Goal: Task Accomplishment & Management: Complete application form

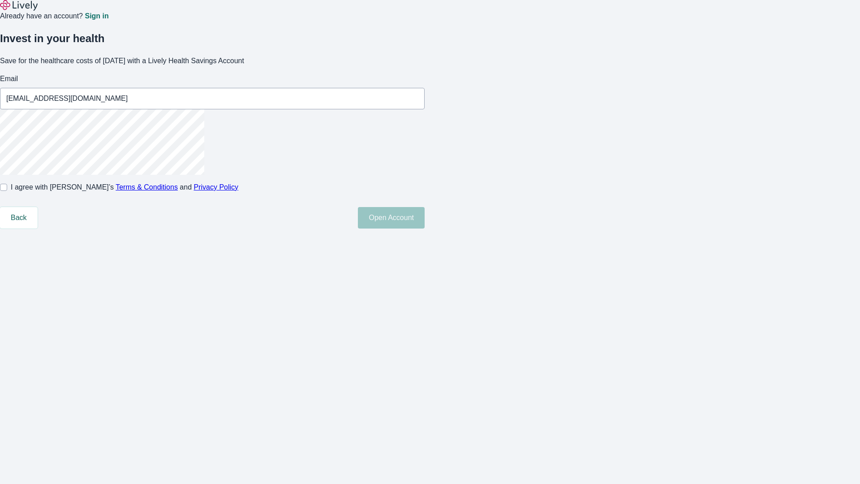
click at [7, 191] on input "I agree with Lively’s Terms & Conditions and Privacy Policy" at bounding box center [3, 187] width 7 height 7
checkbox input "true"
click at [425, 228] on button "Open Account" at bounding box center [391, 217] width 67 height 21
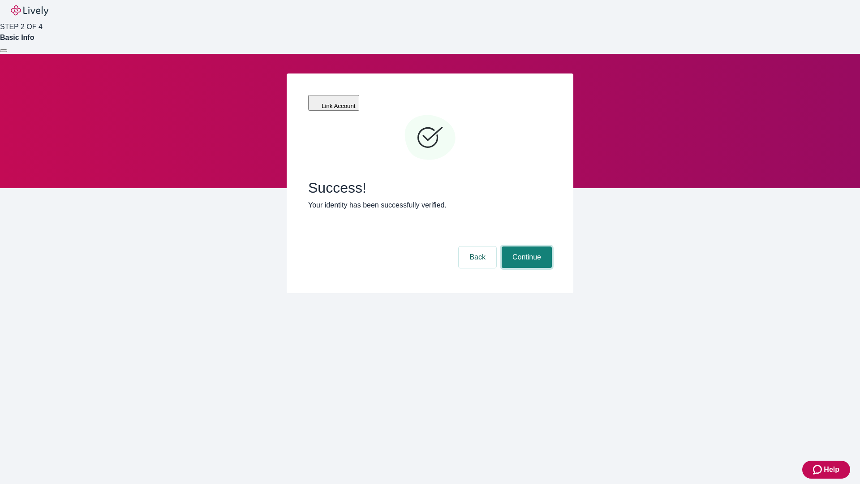
click at [525, 246] on button "Continue" at bounding box center [527, 256] width 50 height 21
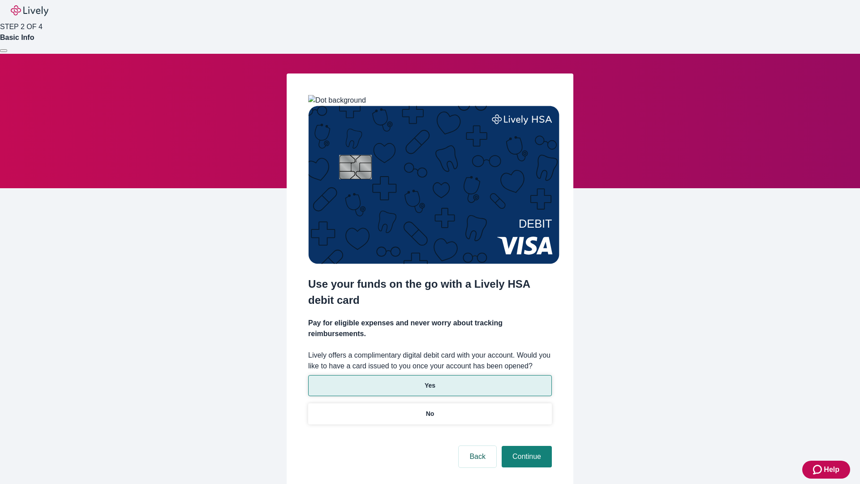
click at [430, 381] on p "Yes" at bounding box center [430, 385] width 11 height 9
click at [525, 446] on button "Continue" at bounding box center [527, 456] width 50 height 21
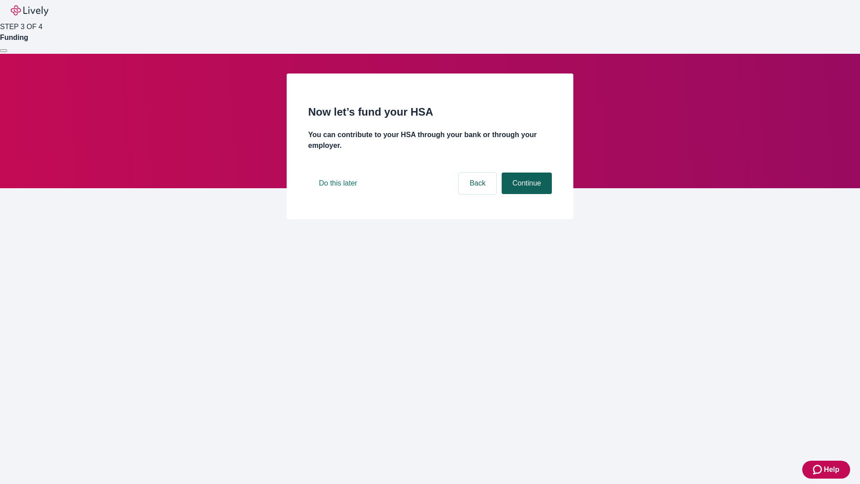
click at [525, 194] on button "Continue" at bounding box center [527, 182] width 50 height 21
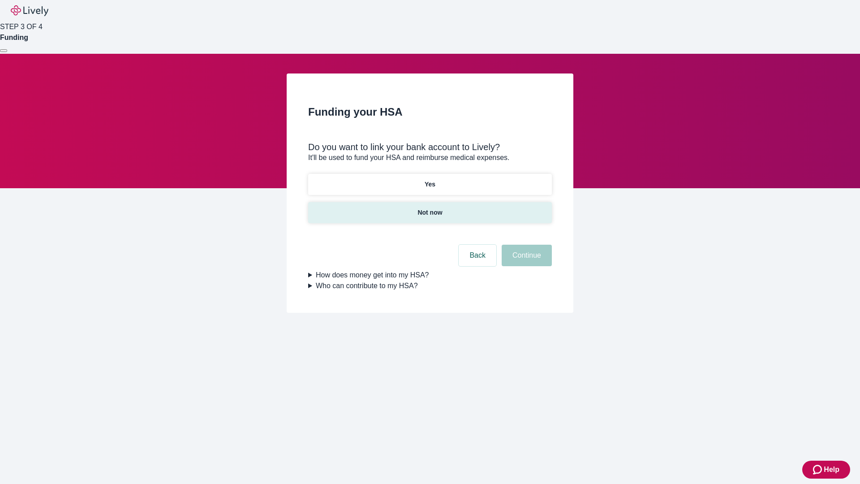
click at [430, 208] on p "Not now" at bounding box center [429, 212] width 25 height 9
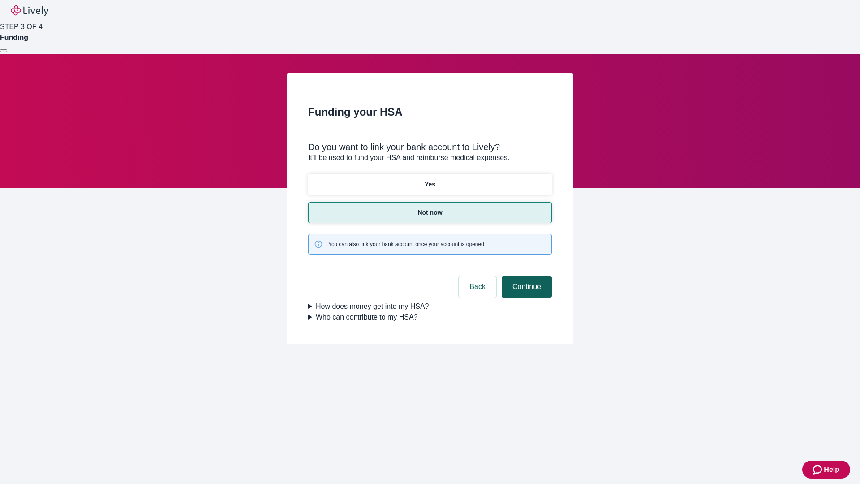
click at [525, 276] on button "Continue" at bounding box center [527, 286] width 50 height 21
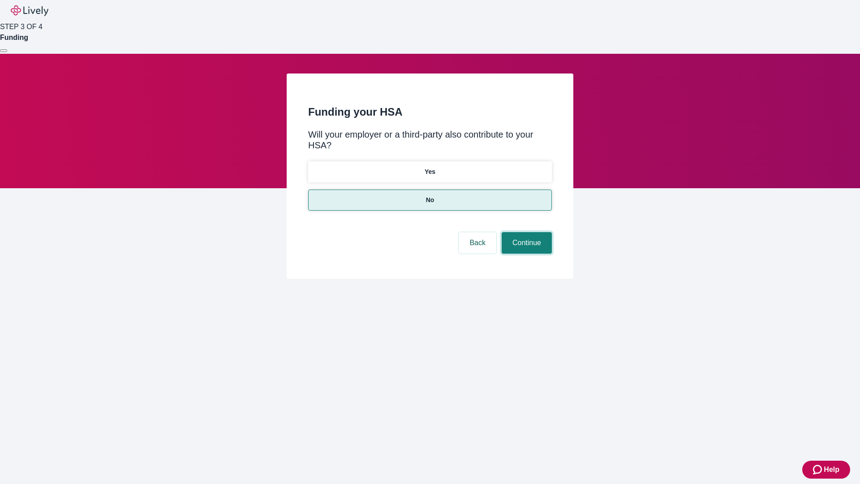
click at [525, 232] on button "Continue" at bounding box center [527, 242] width 50 height 21
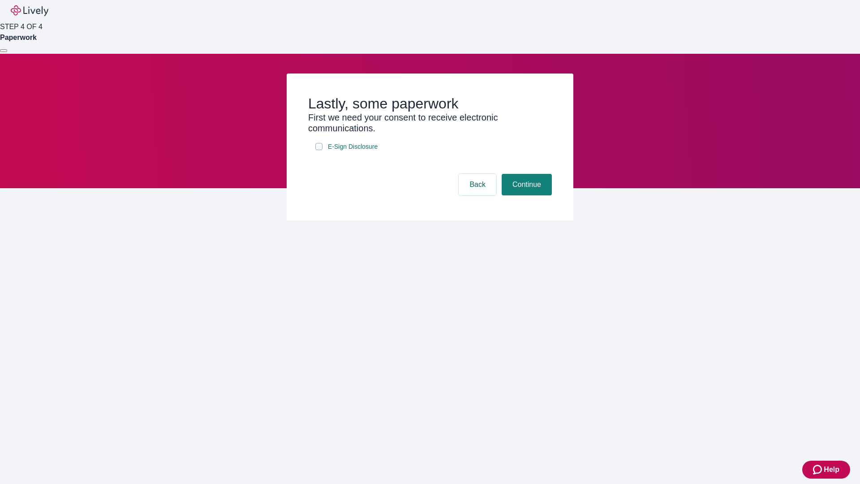
click at [319, 150] on input "E-Sign Disclosure" at bounding box center [318, 146] width 7 height 7
checkbox input "true"
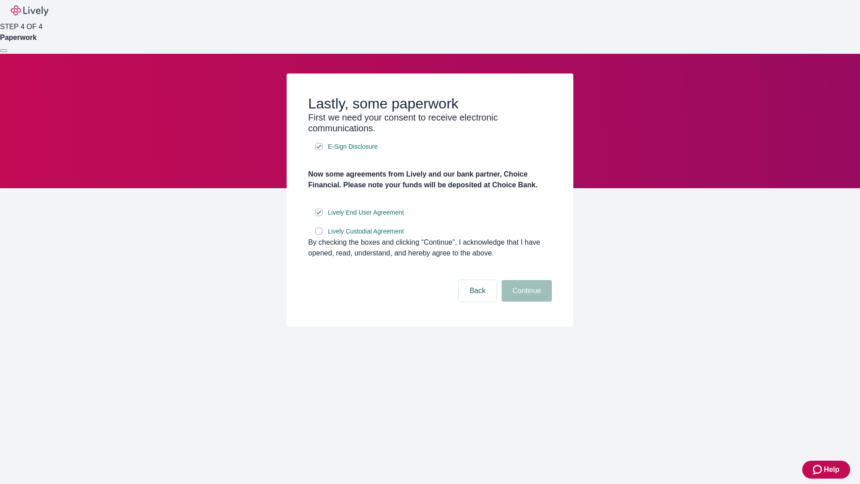
click at [319, 235] on input "Lively Custodial Agreement" at bounding box center [318, 231] width 7 height 7
checkbox input "true"
click at [525, 301] on button "Continue" at bounding box center [527, 290] width 50 height 21
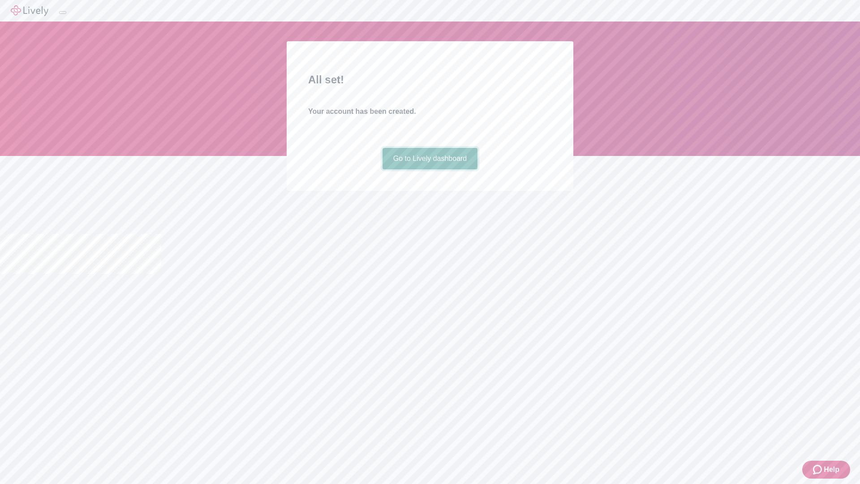
click at [430, 169] on link "Go to Lively dashboard" at bounding box center [430, 158] width 95 height 21
